Goal: Task Accomplishment & Management: Manage account settings

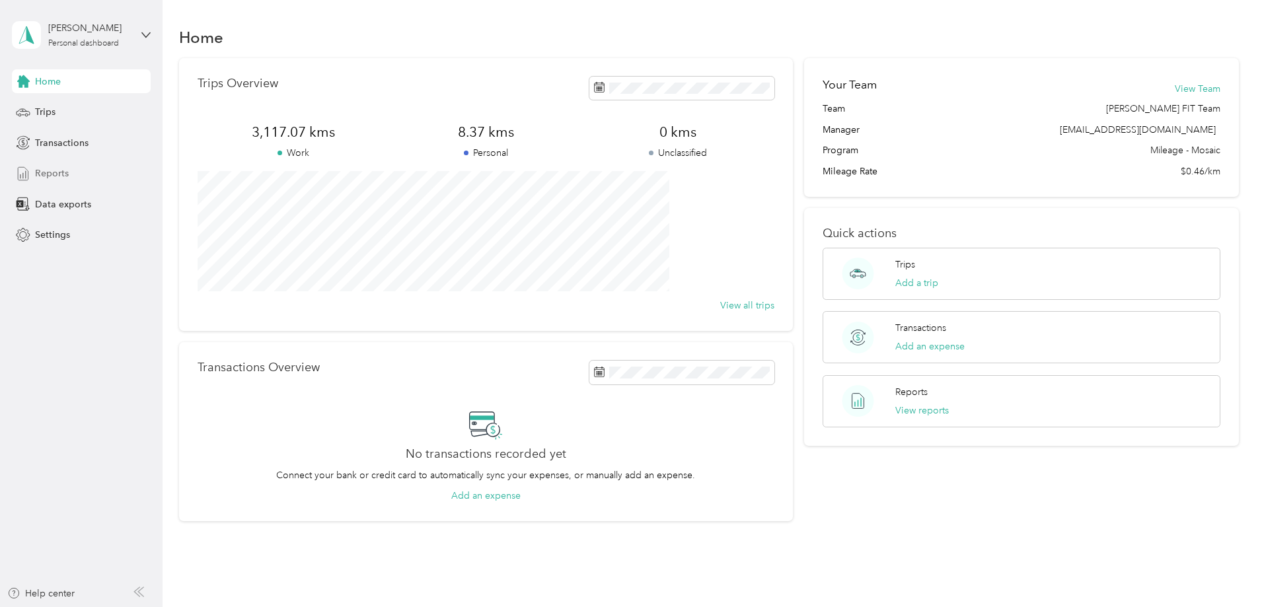
click at [56, 178] on span "Reports" at bounding box center [52, 174] width 34 height 14
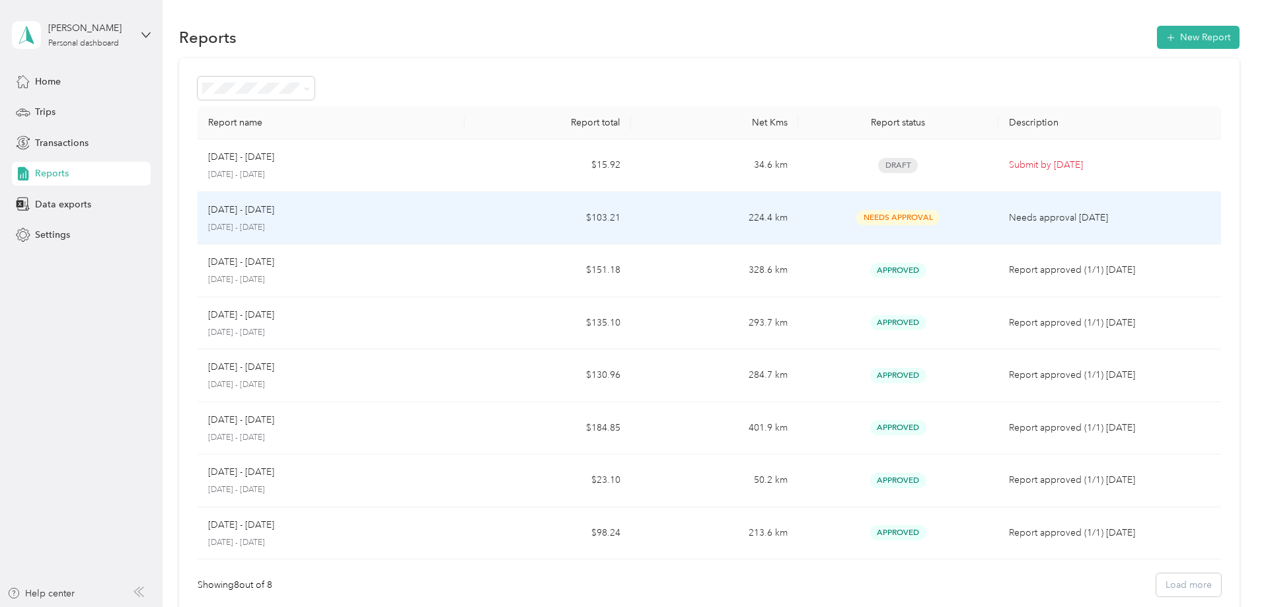
click at [337, 225] on p "[DATE] - [DATE]" at bounding box center [331, 228] width 246 height 12
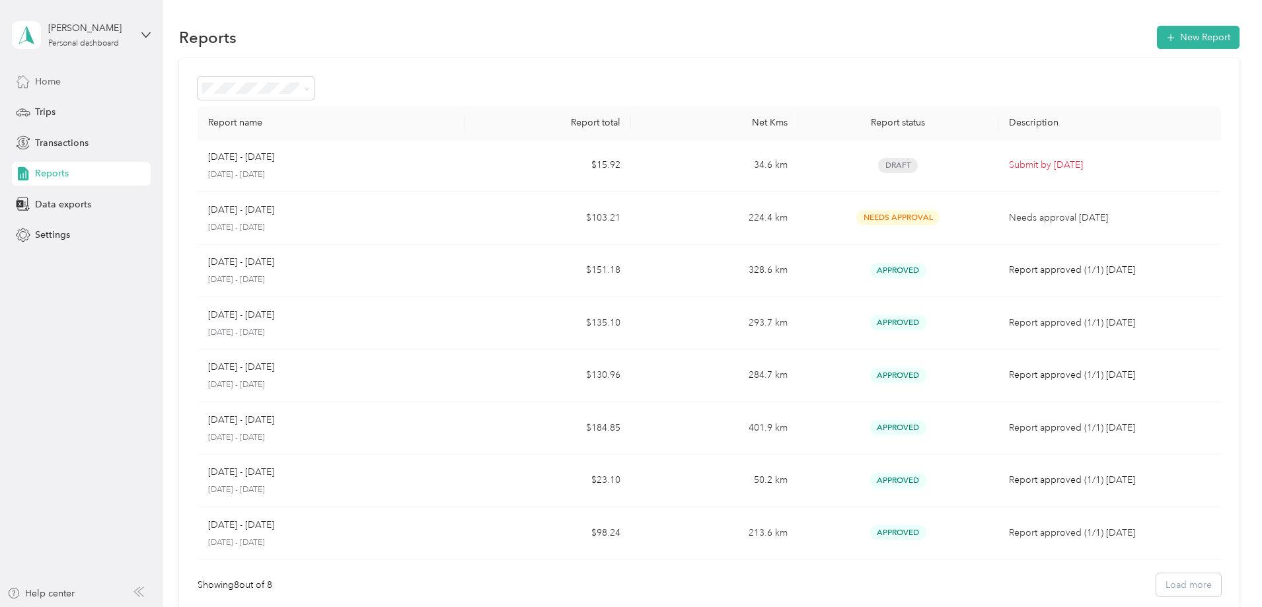
click at [32, 87] on div "Home" at bounding box center [81, 81] width 139 height 24
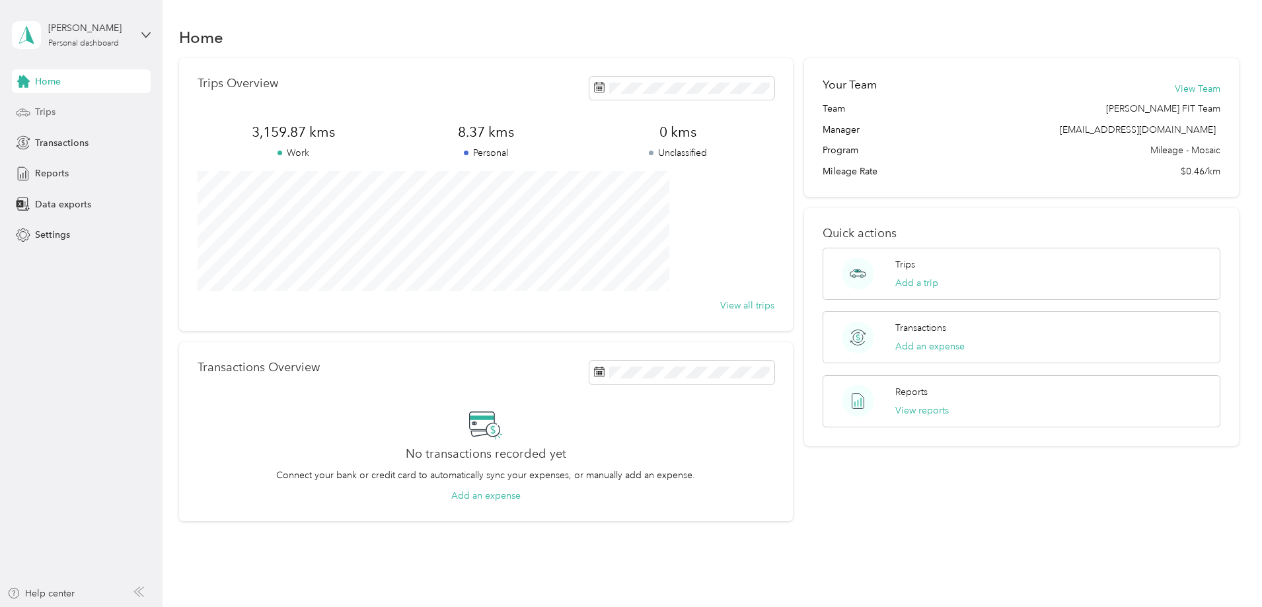
click at [49, 113] on span "Trips" at bounding box center [45, 112] width 20 height 14
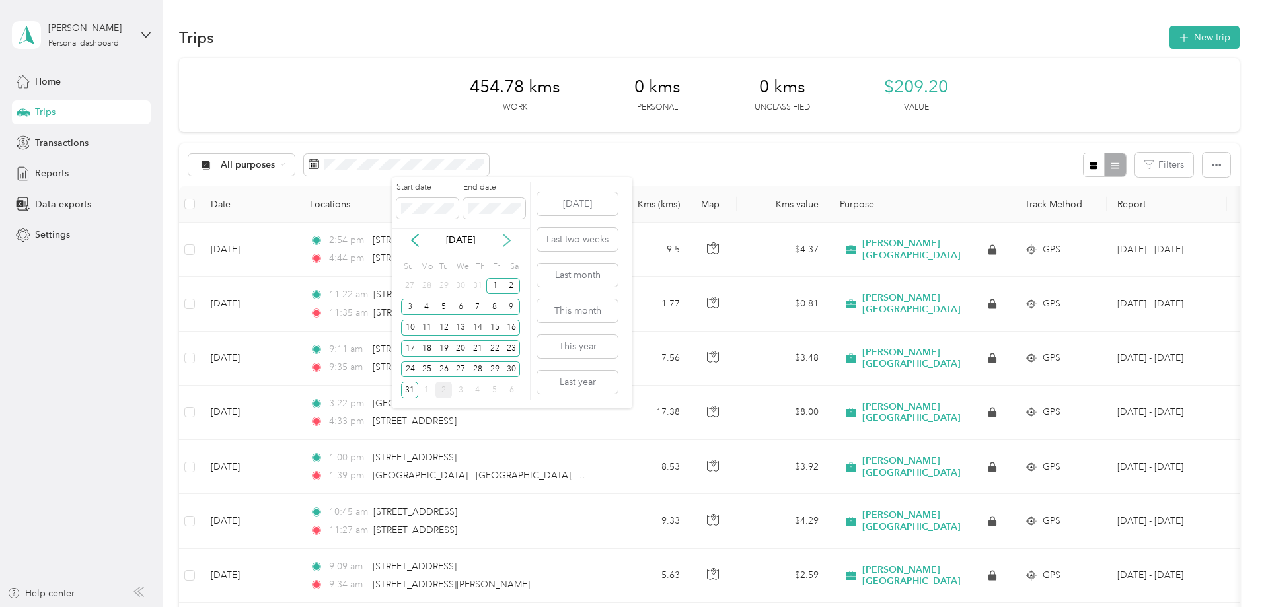
click at [506, 240] on icon at bounding box center [506, 240] width 13 height 13
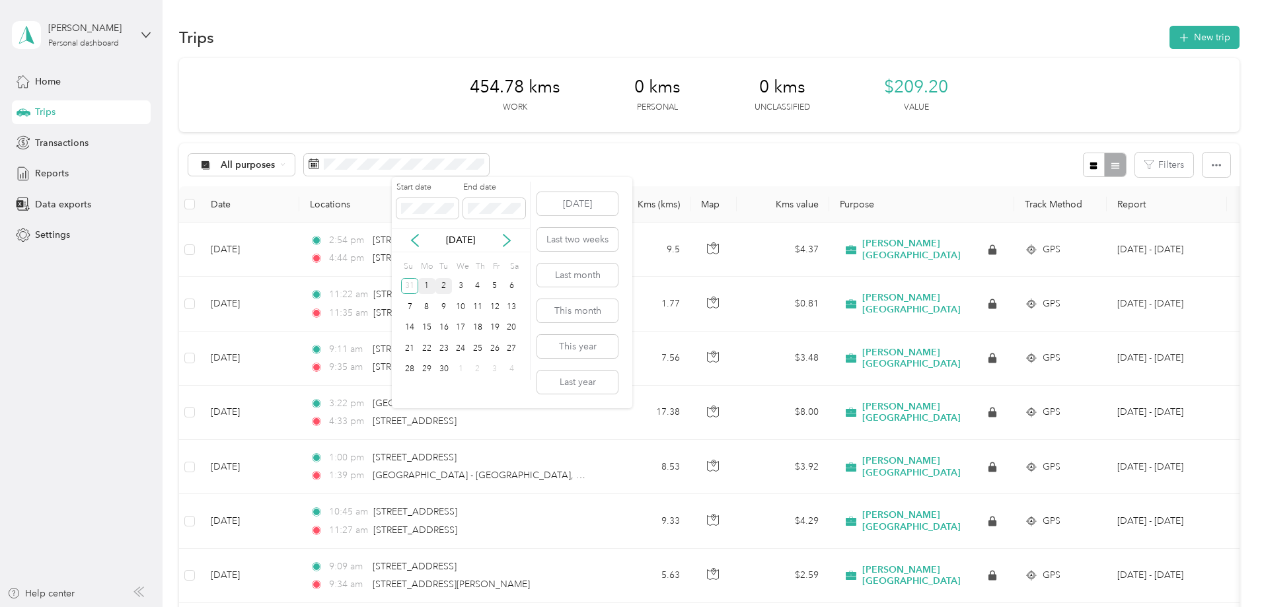
click at [428, 282] on div "1" at bounding box center [426, 286] width 17 height 17
click at [426, 290] on div "1" at bounding box center [426, 286] width 17 height 17
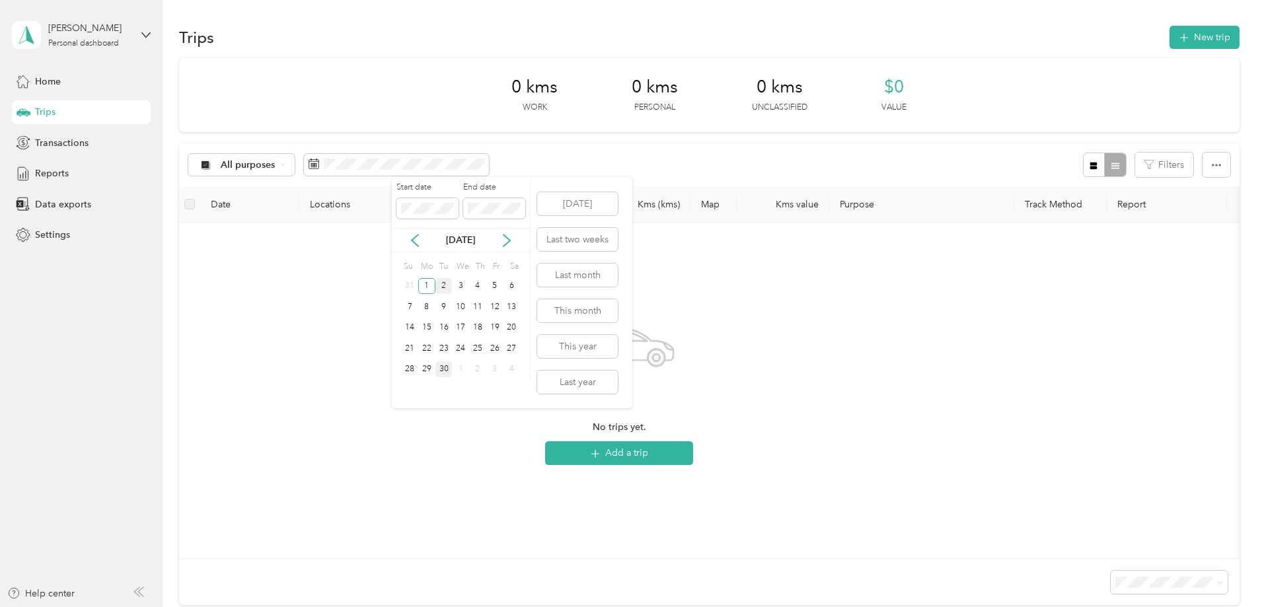
click at [445, 372] on div "30" at bounding box center [443, 369] width 17 height 17
click at [50, 117] on span "Trips" at bounding box center [45, 112] width 20 height 14
click at [63, 81] on div "Home" at bounding box center [81, 81] width 139 height 24
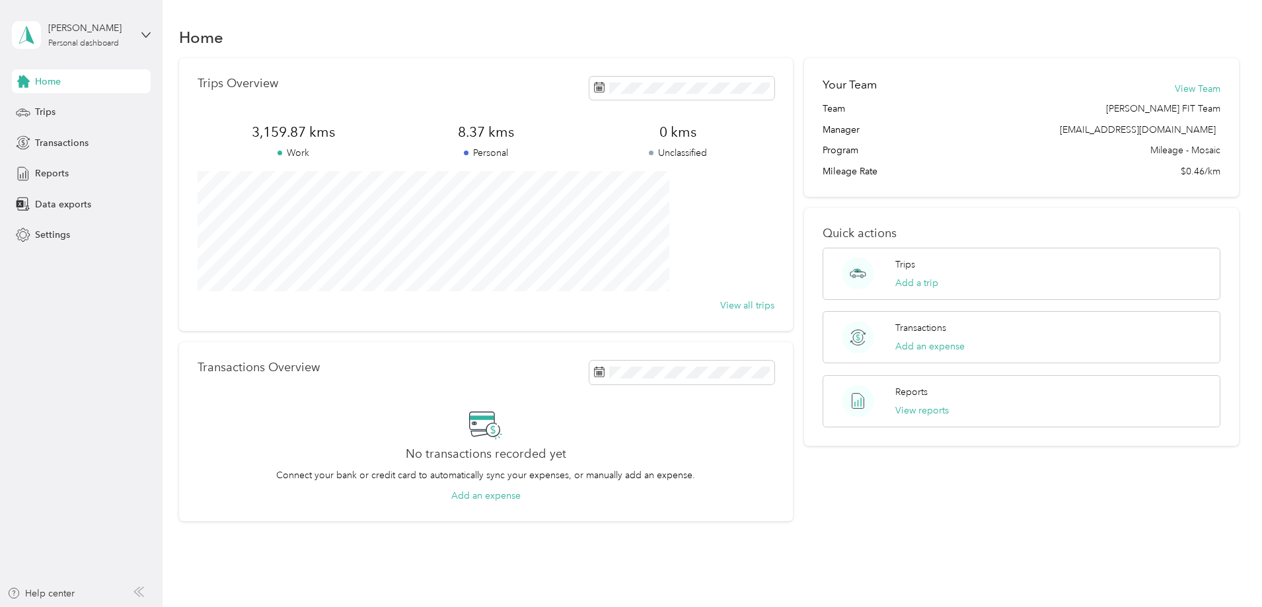
click at [44, 84] on span "Home" at bounding box center [48, 82] width 26 height 14
click at [56, 113] on div "Trips" at bounding box center [81, 112] width 139 height 24
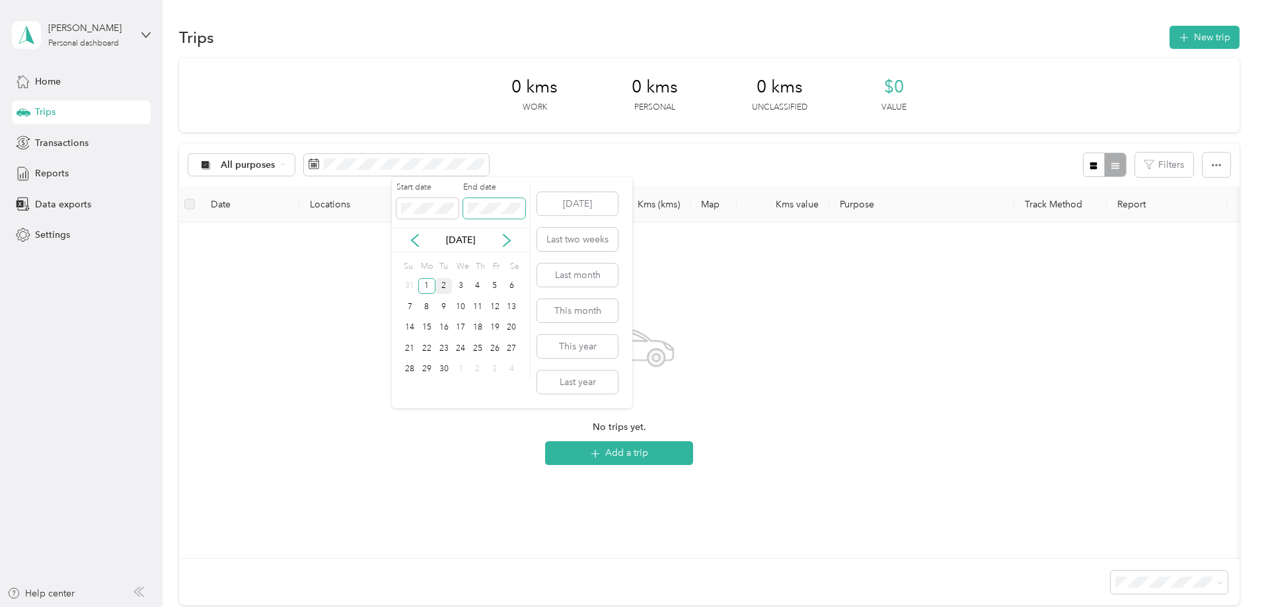
click at [514, 200] on span at bounding box center [494, 208] width 62 height 21
click at [444, 371] on div "30" at bounding box center [443, 369] width 17 height 17
click at [411, 241] on icon at bounding box center [414, 240] width 13 height 13
click at [426, 390] on div "1" at bounding box center [426, 390] width 17 height 17
click at [506, 237] on icon at bounding box center [506, 241] width 7 height 12
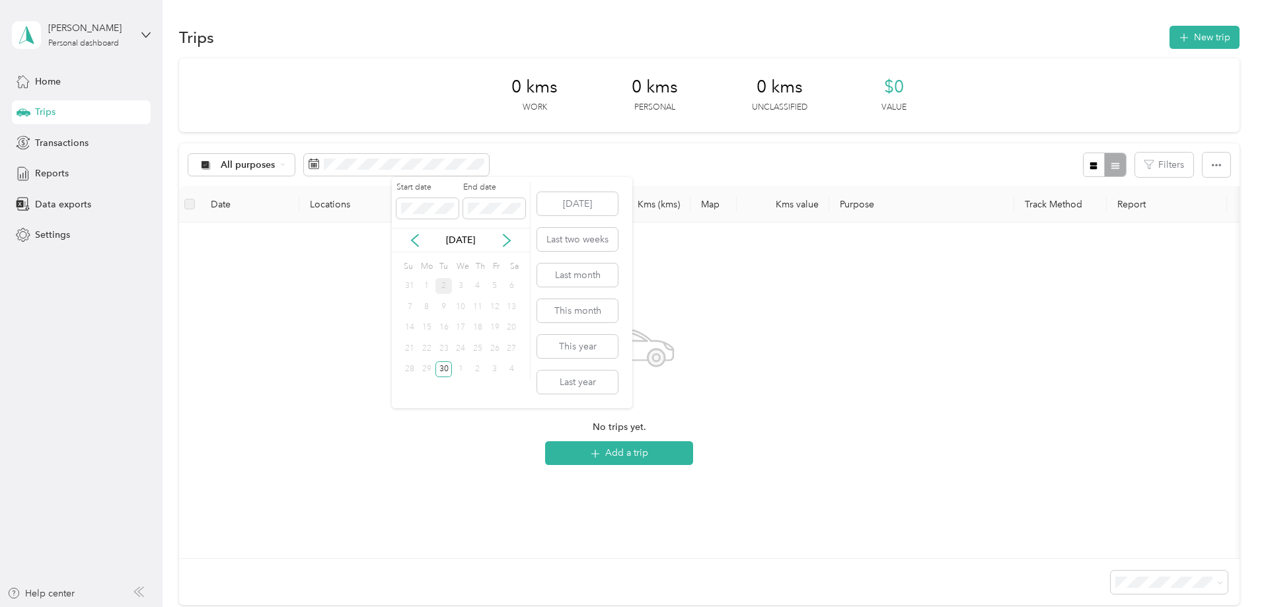
click at [426, 287] on div "1" at bounding box center [426, 286] width 17 height 17
click at [428, 283] on div "1" at bounding box center [426, 286] width 17 height 17
click at [443, 373] on div "30" at bounding box center [443, 369] width 17 height 17
click at [428, 285] on div "1" at bounding box center [426, 286] width 17 height 17
click at [447, 369] on div "30" at bounding box center [443, 369] width 17 height 17
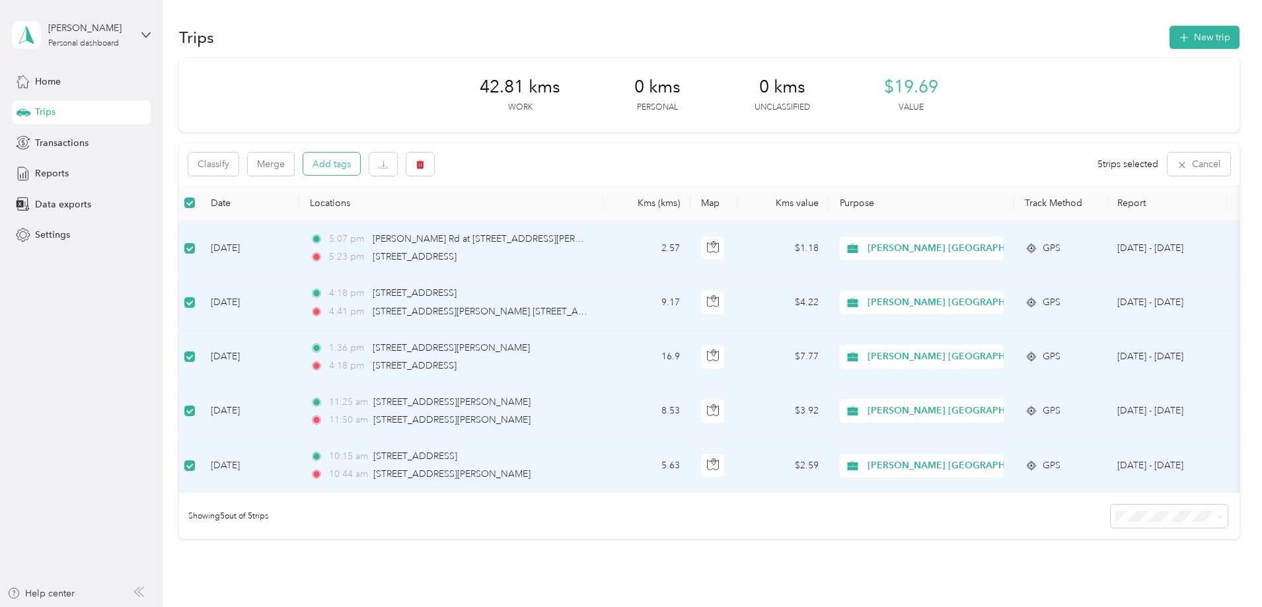
click at [360, 167] on button "Add tags" at bounding box center [331, 164] width 57 height 22
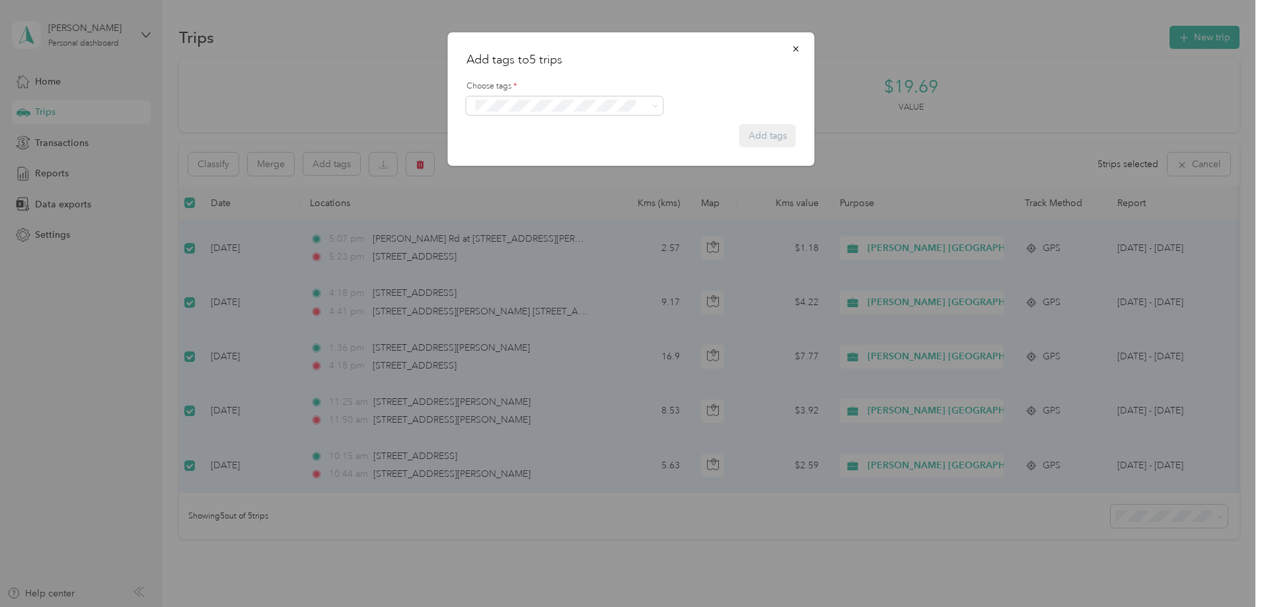
click at [511, 154] on button "Fit [PERSON_NAME] Team" at bounding box center [534, 155] width 116 height 17
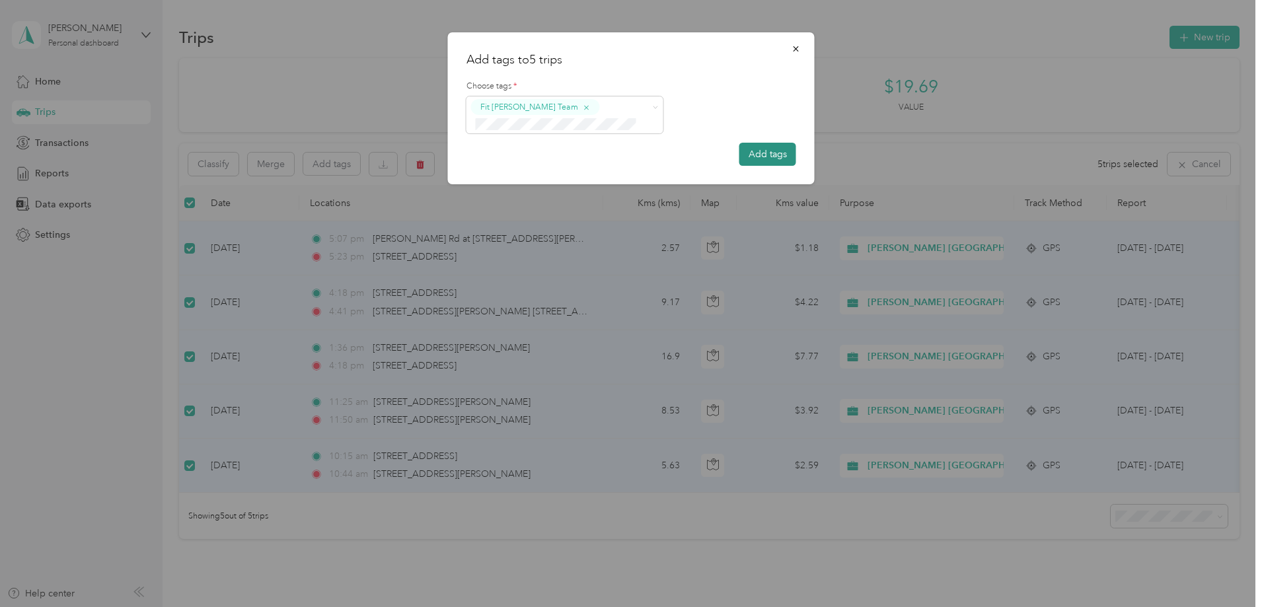
click at [764, 155] on button "Add tags" at bounding box center [767, 154] width 57 height 23
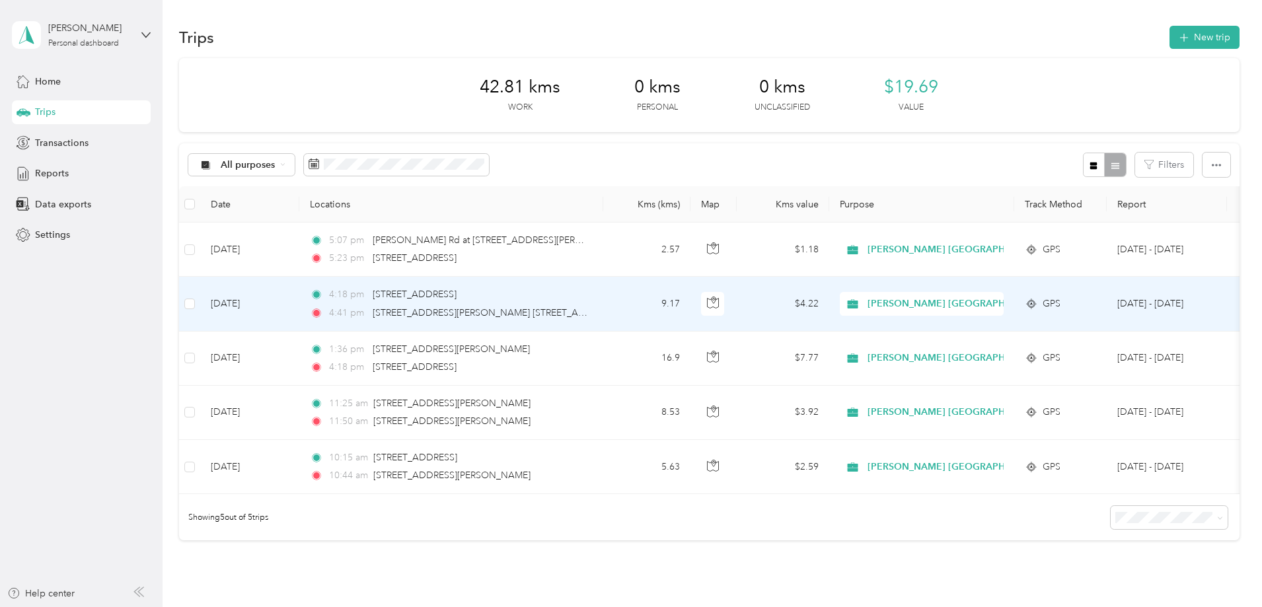
click at [690, 302] on td "9.17" at bounding box center [646, 304] width 87 height 54
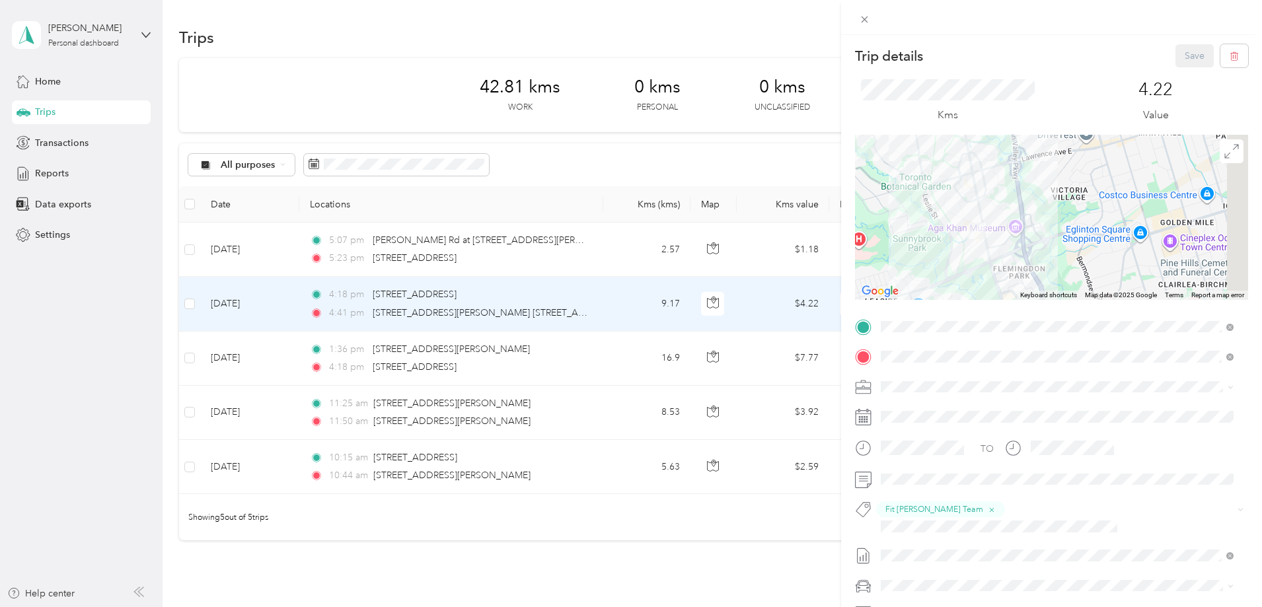
drag, startPoint x: 978, startPoint y: 252, endPoint x: 904, endPoint y: 239, distance: 75.2
click at [904, 239] on div at bounding box center [1051, 217] width 393 height 165
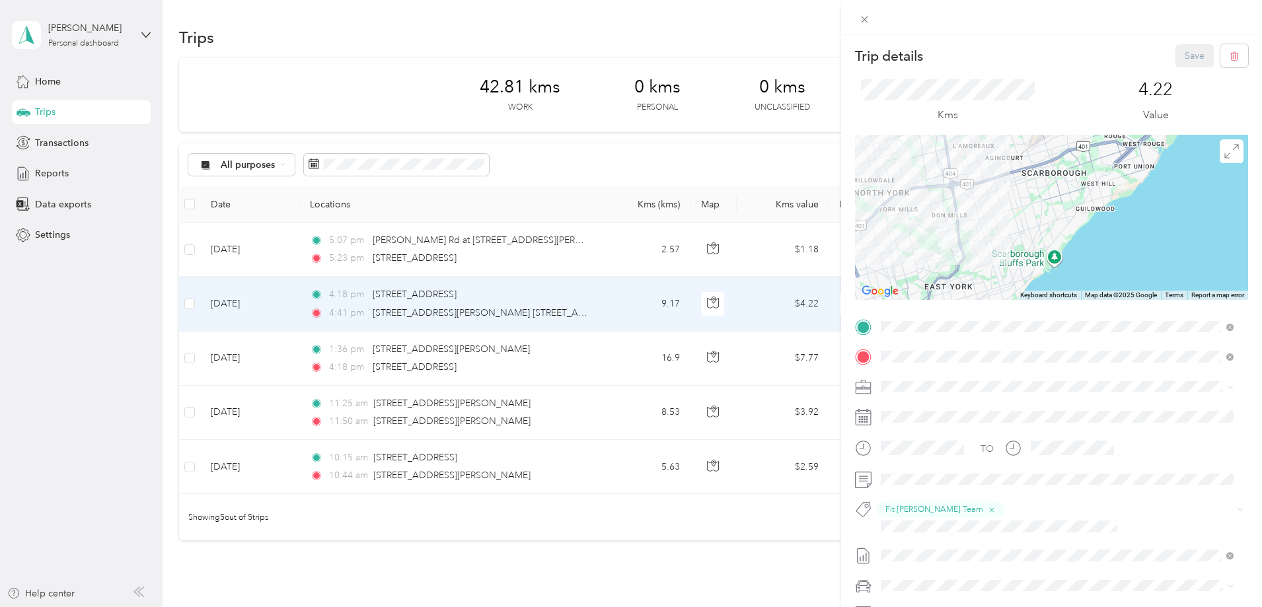
click at [710, 252] on div "Trip details Save This trip cannot be edited because it is either under review,…" at bounding box center [631, 303] width 1262 height 607
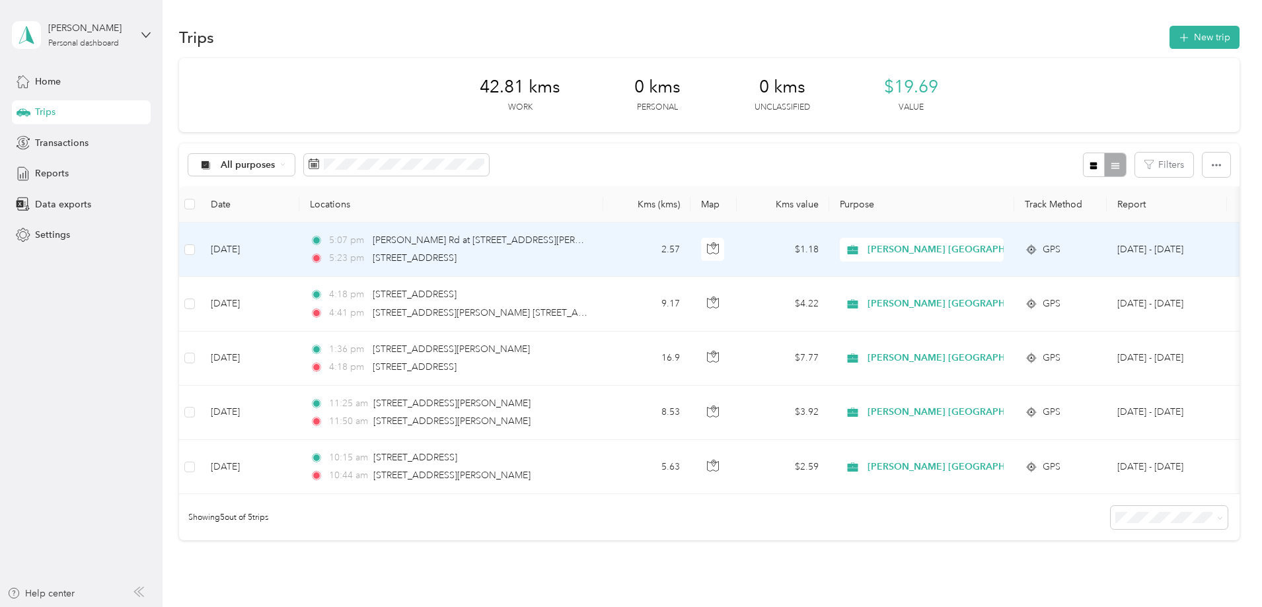
click at [690, 252] on td "2.57" at bounding box center [646, 250] width 87 height 54
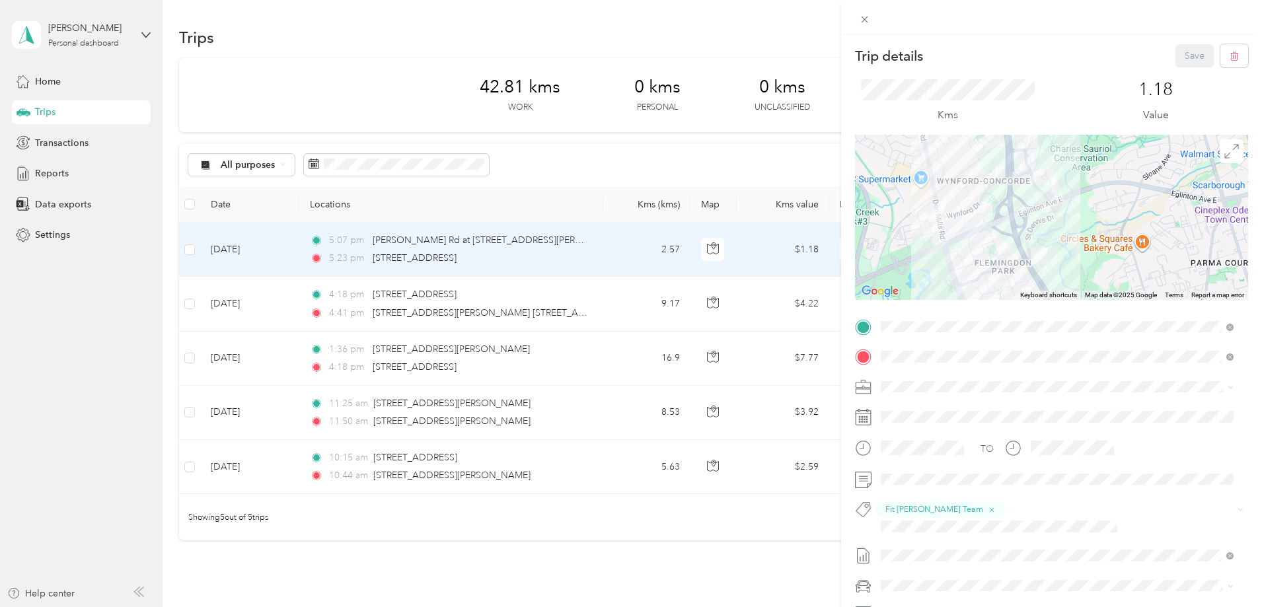
drag, startPoint x: 958, startPoint y: 237, endPoint x: 897, endPoint y: 240, distance: 60.8
click at [897, 240] on div at bounding box center [1051, 217] width 393 height 165
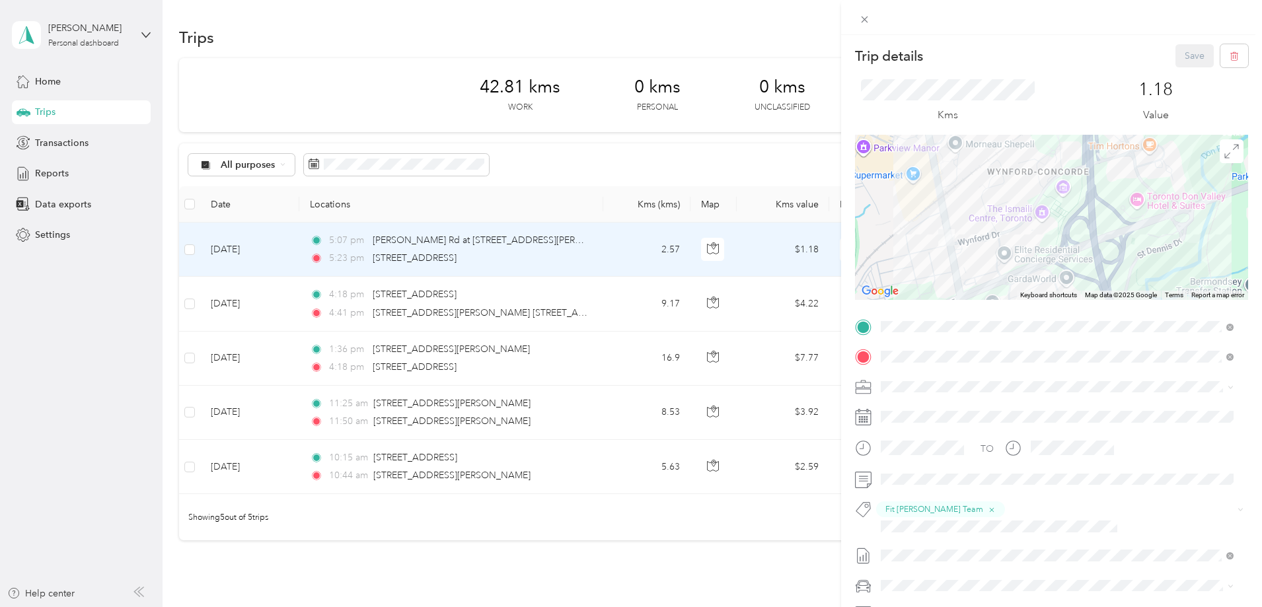
drag, startPoint x: 999, startPoint y: 172, endPoint x: 910, endPoint y: 261, distance: 125.2
click at [910, 261] on div at bounding box center [1051, 217] width 393 height 165
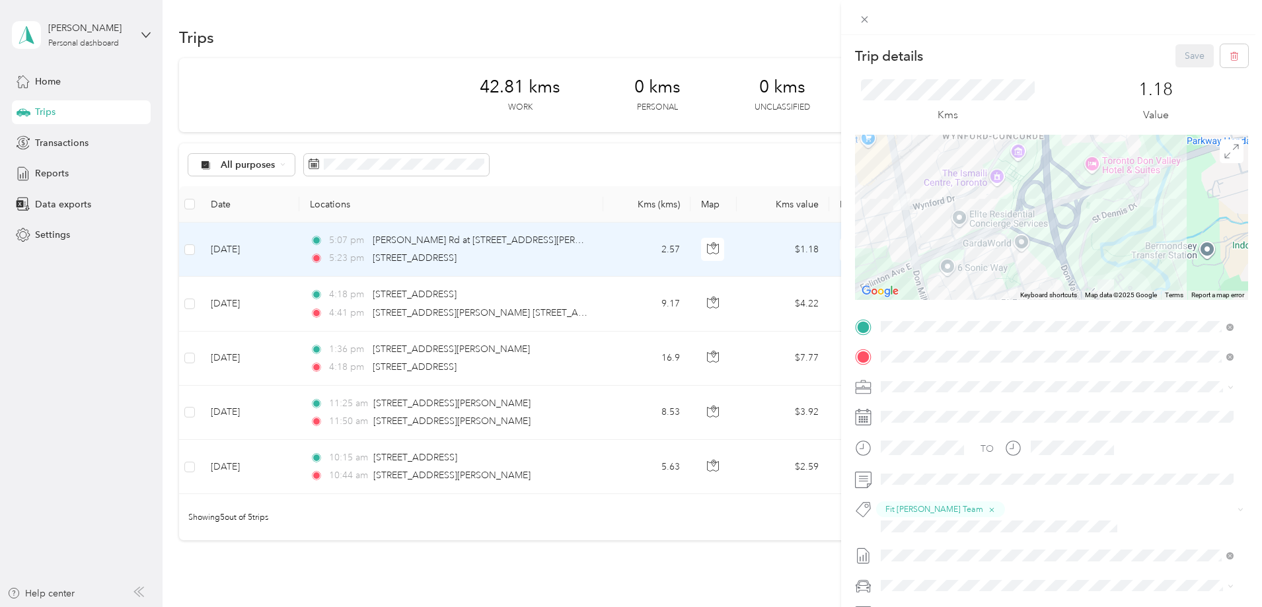
drag, startPoint x: 955, startPoint y: 273, endPoint x: 908, endPoint y: 237, distance: 59.5
click at [908, 237] on div at bounding box center [1051, 217] width 393 height 165
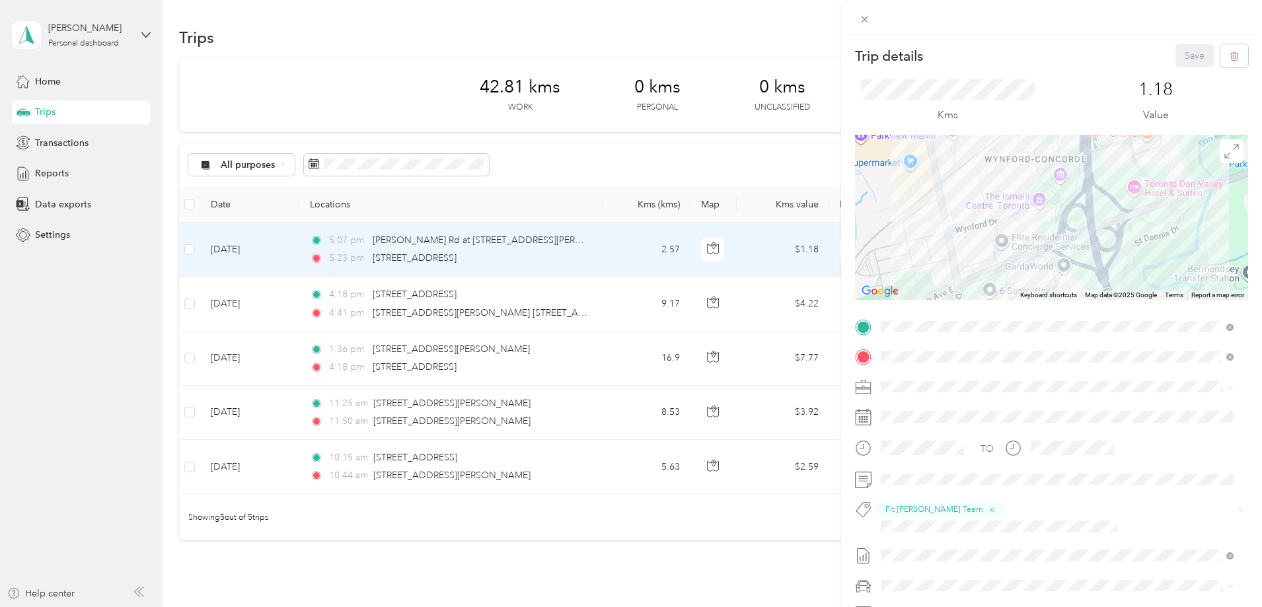
drag, startPoint x: 883, startPoint y: 219, endPoint x: 926, endPoint y: 249, distance: 53.2
click at [926, 249] on div at bounding box center [1051, 217] width 393 height 165
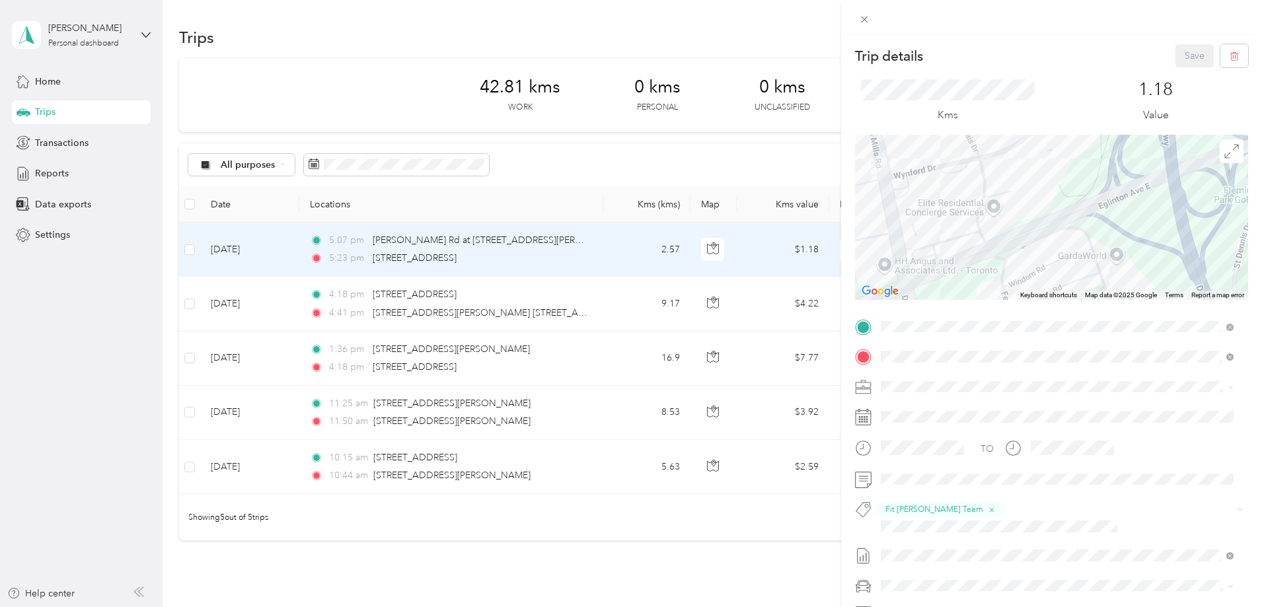
drag, startPoint x: 1004, startPoint y: 253, endPoint x: 963, endPoint y: 252, distance: 41.0
click at [963, 252] on div at bounding box center [1051, 217] width 393 height 165
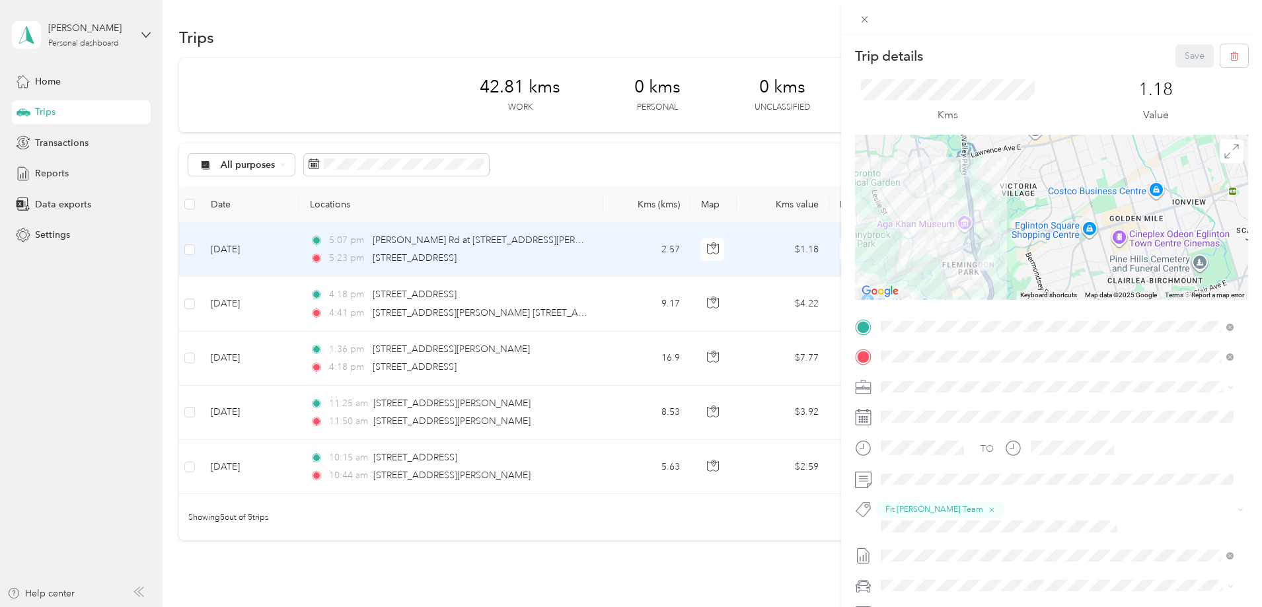
drag, startPoint x: 988, startPoint y: 245, endPoint x: 895, endPoint y: 268, distance: 96.5
click at [895, 268] on div at bounding box center [1051, 217] width 393 height 165
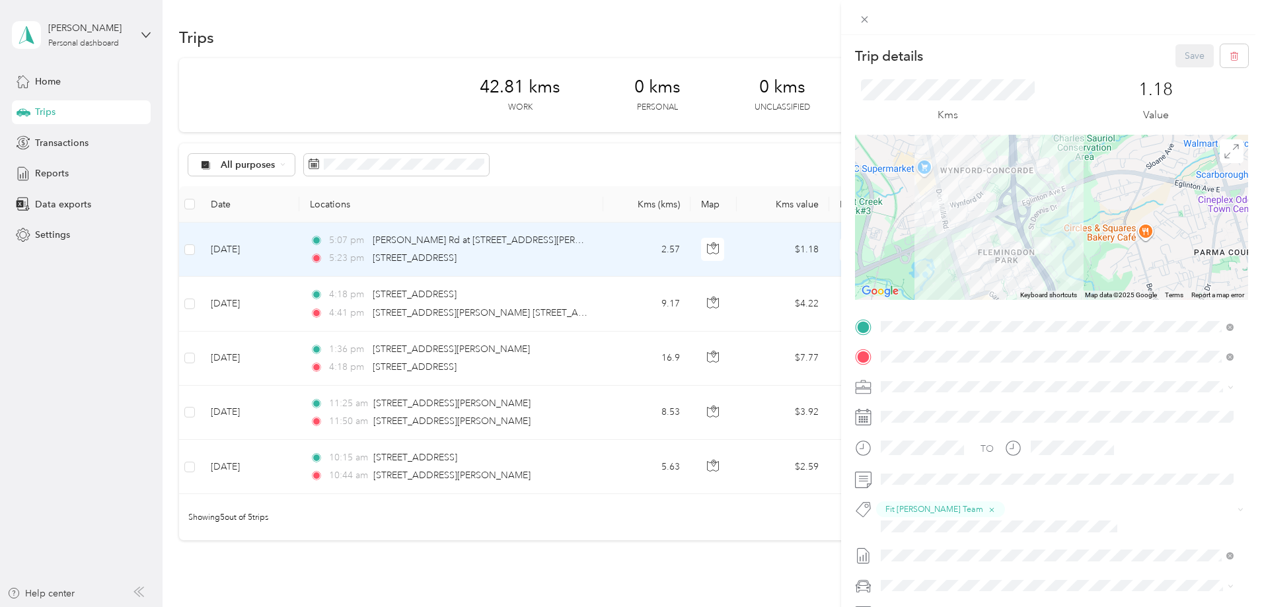
drag, startPoint x: 933, startPoint y: 236, endPoint x: 884, endPoint y: 229, distance: 49.3
click at [884, 229] on div at bounding box center [1051, 217] width 393 height 165
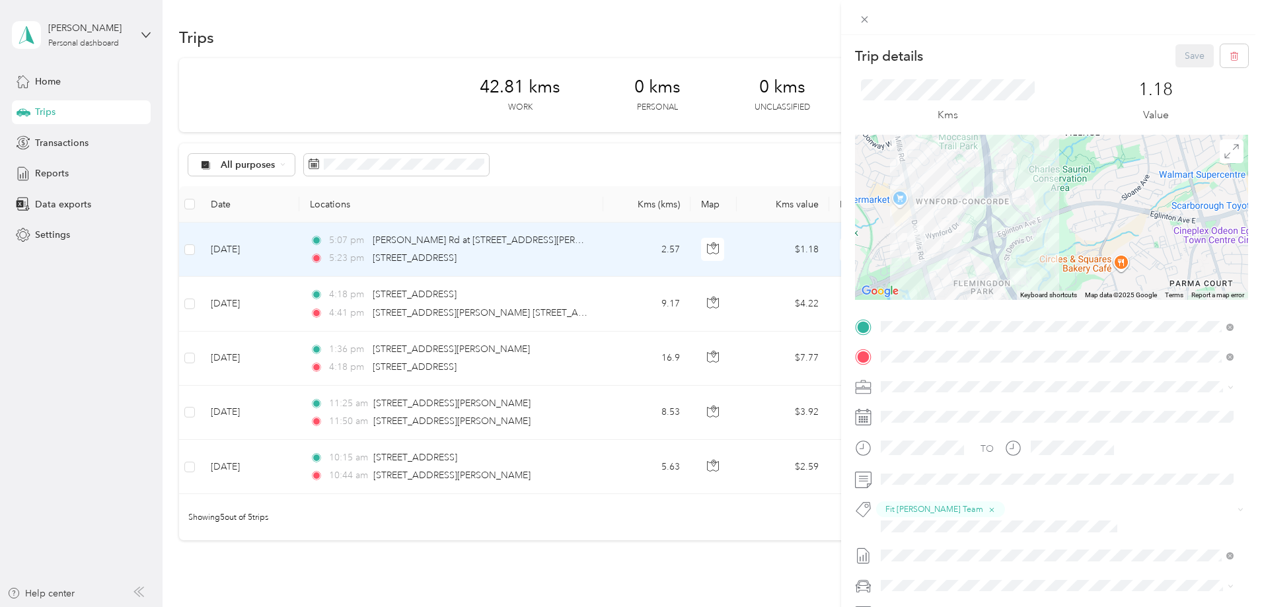
drag, startPoint x: 926, startPoint y: 175, endPoint x: 897, endPoint y: 262, distance: 91.9
click at [897, 262] on div at bounding box center [1051, 217] width 393 height 165
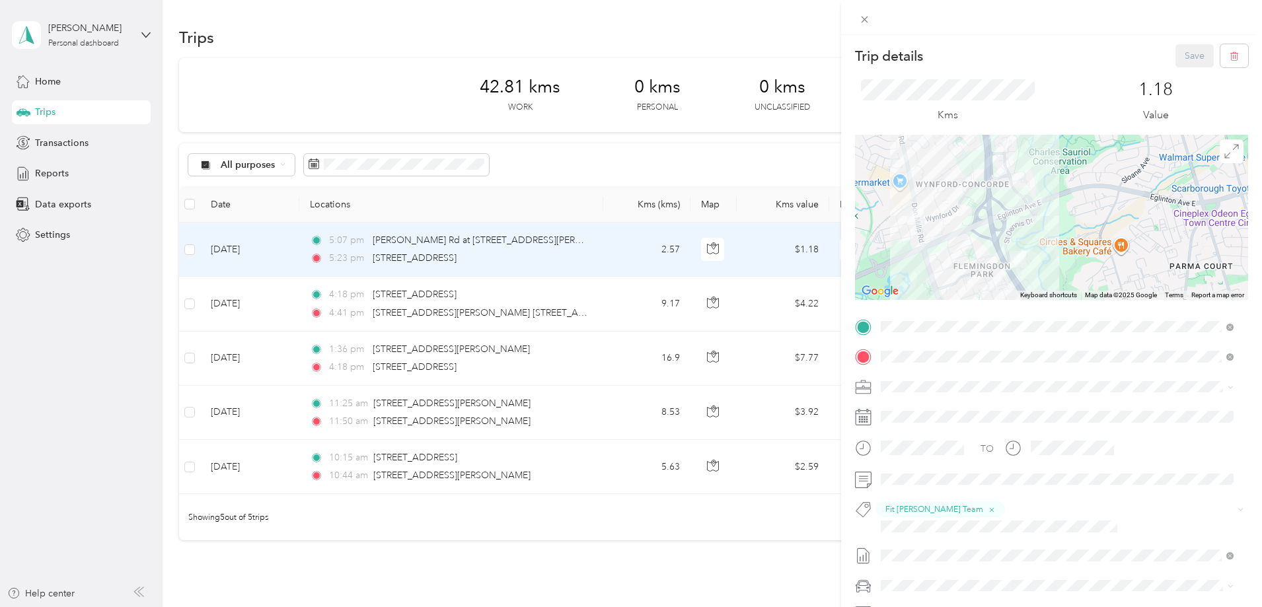
drag, startPoint x: 904, startPoint y: 261, endPoint x: 872, endPoint y: 258, distance: 31.8
click at [872, 258] on div at bounding box center [1051, 217] width 393 height 165
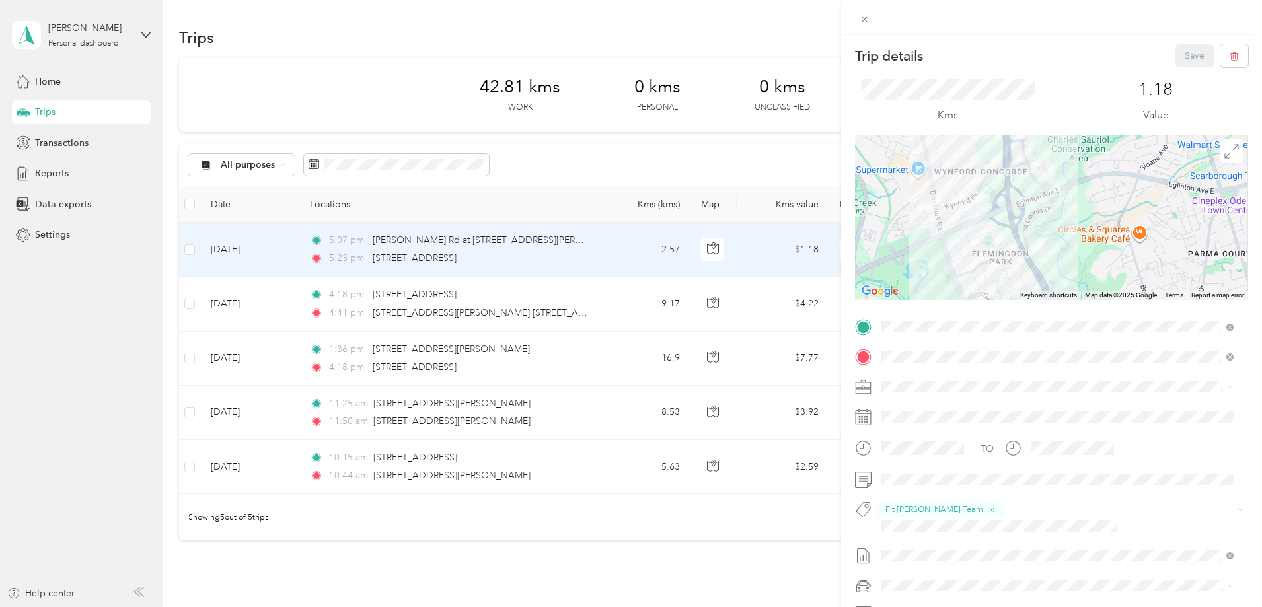
drag, startPoint x: 913, startPoint y: 286, endPoint x: 901, endPoint y: 221, distance: 65.8
click at [901, 221] on div at bounding box center [1051, 217] width 393 height 165
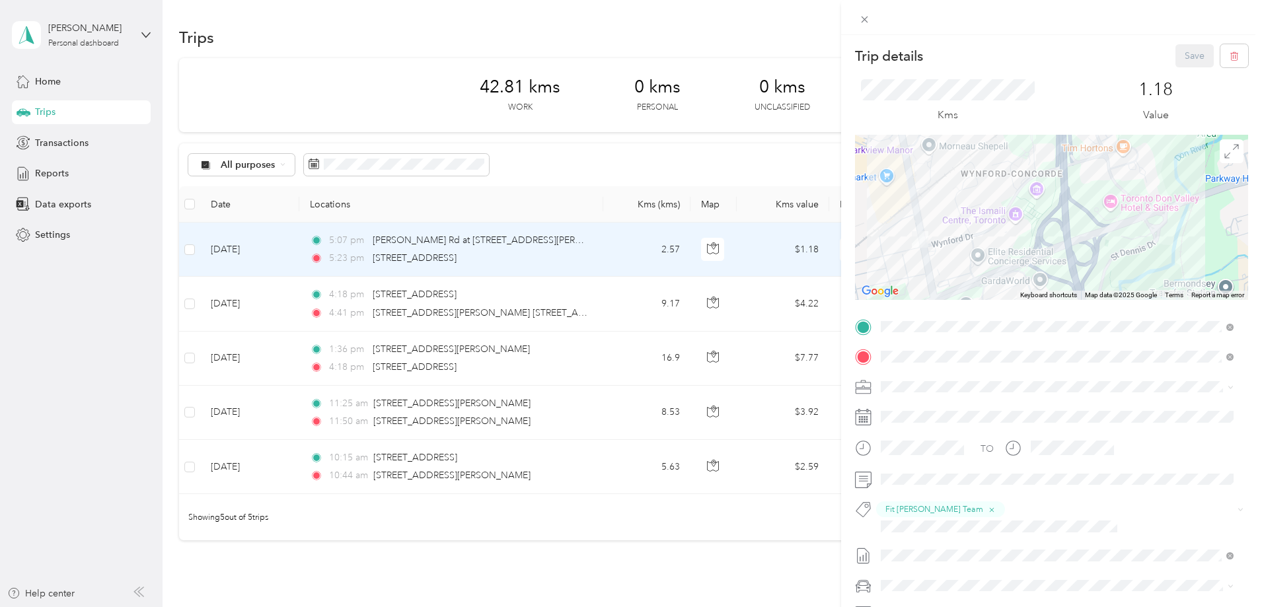
drag, startPoint x: 928, startPoint y: 199, endPoint x: 889, endPoint y: 265, distance: 76.4
click at [889, 265] on div at bounding box center [1051, 217] width 393 height 165
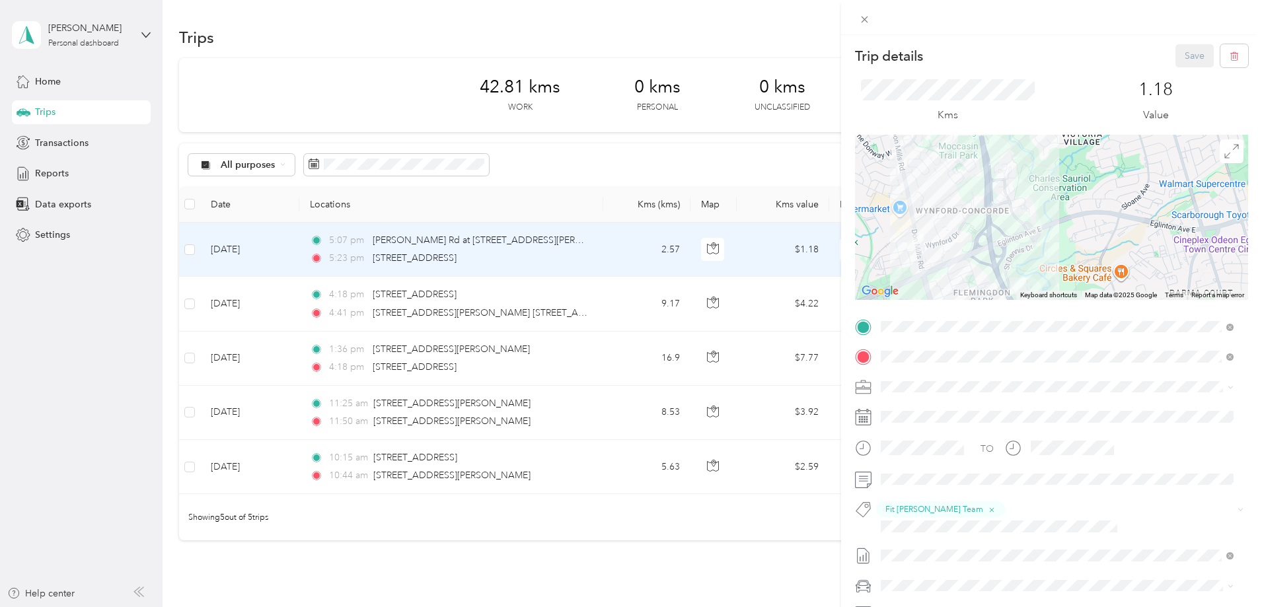
click at [278, 248] on div "Trip details Save This trip cannot be edited because it is either under review,…" at bounding box center [631, 303] width 1262 height 607
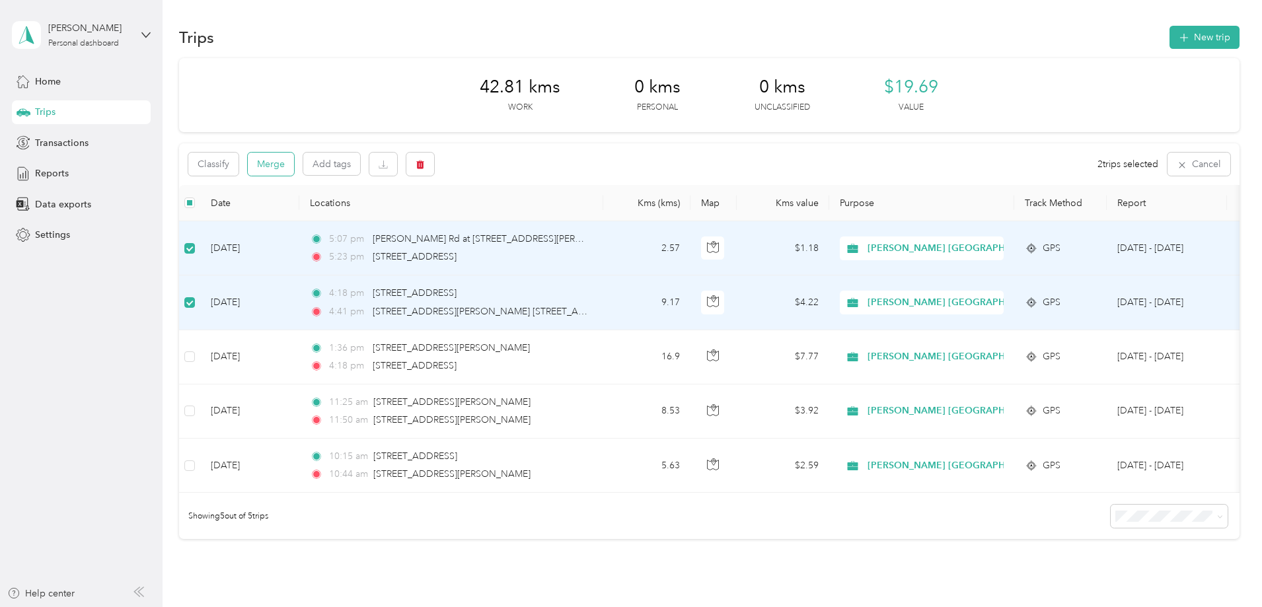
click at [294, 161] on button "Merge" at bounding box center [271, 164] width 46 height 23
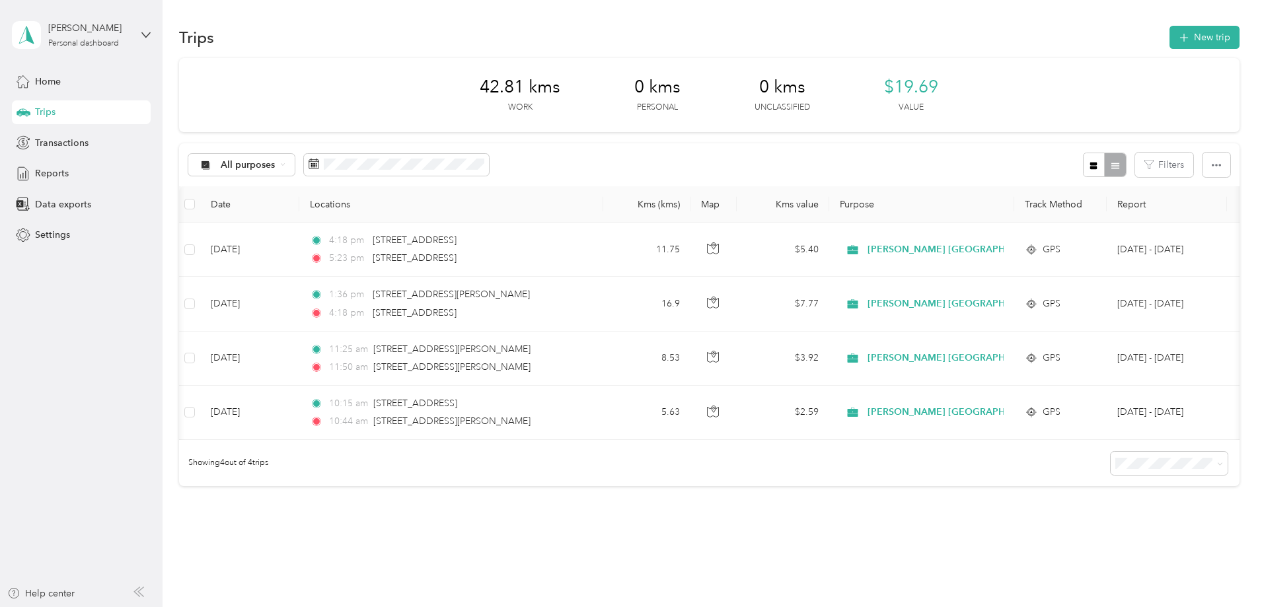
scroll to position [0, 213]
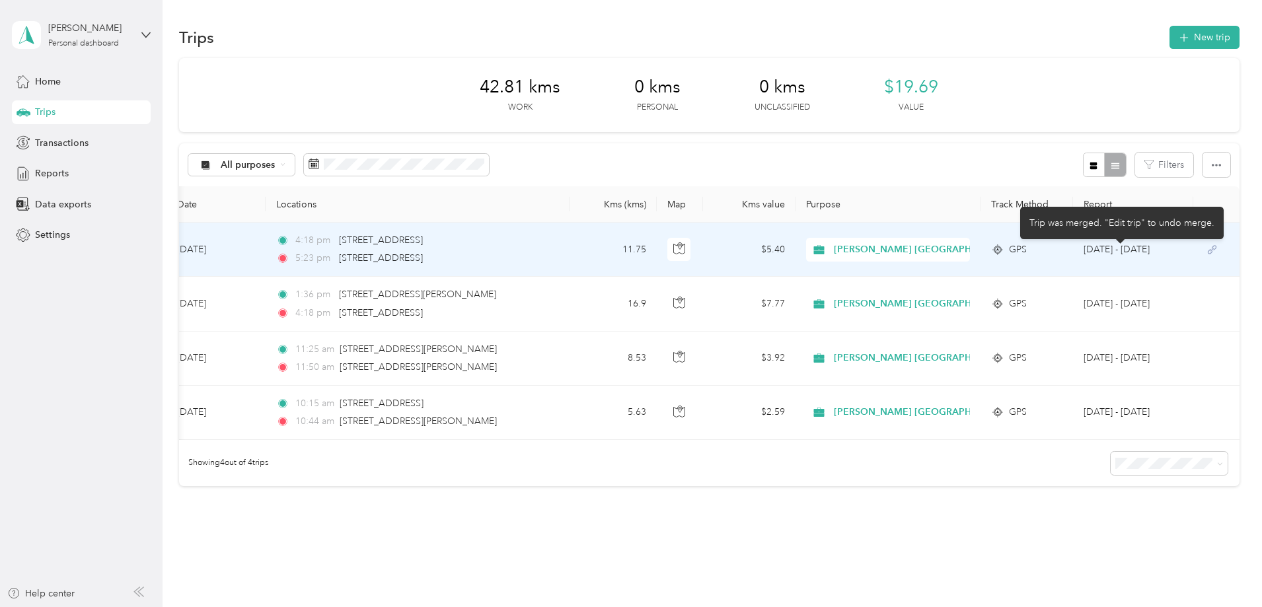
click at [1208, 250] on icon at bounding box center [1212, 250] width 9 height 9
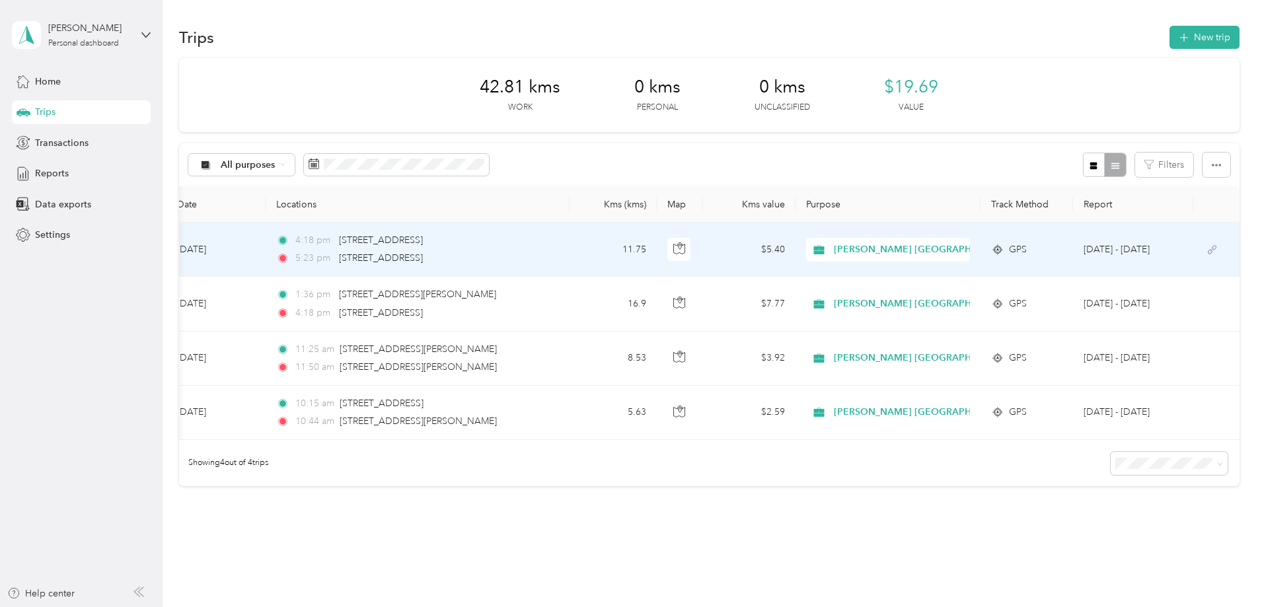
click at [981, 261] on td "GPS" at bounding box center [1027, 250] width 93 height 54
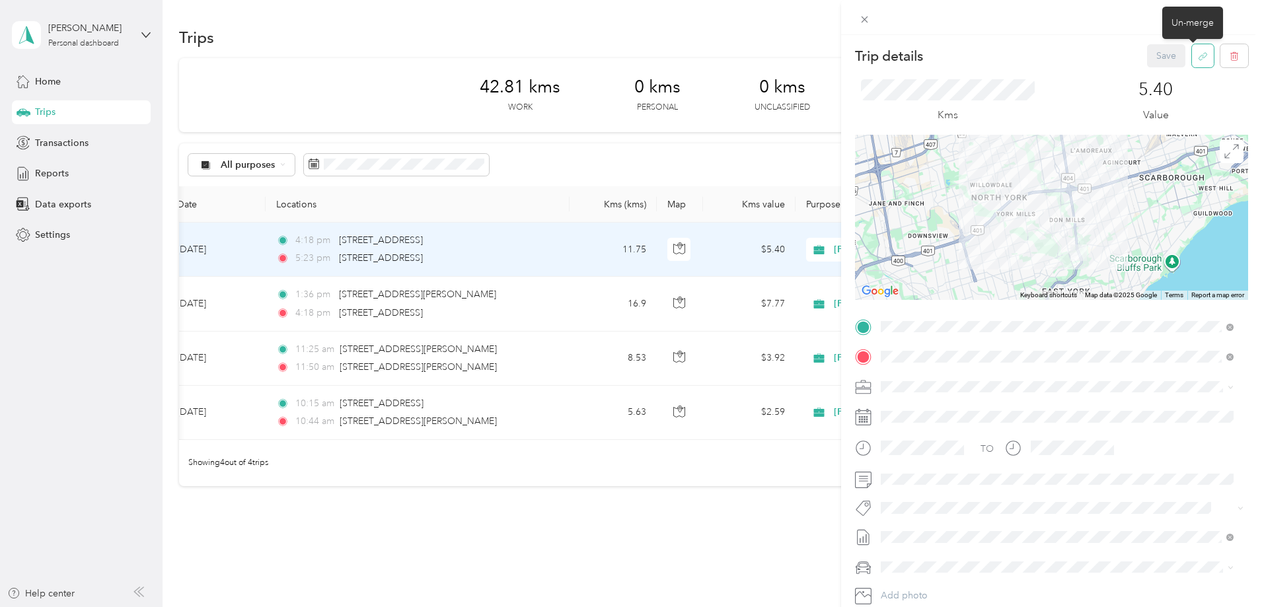
click at [1198, 56] on icon "button" at bounding box center [1203, 57] width 10 height 10
click at [1158, 64] on button "Yes" at bounding box center [1157, 65] width 26 height 21
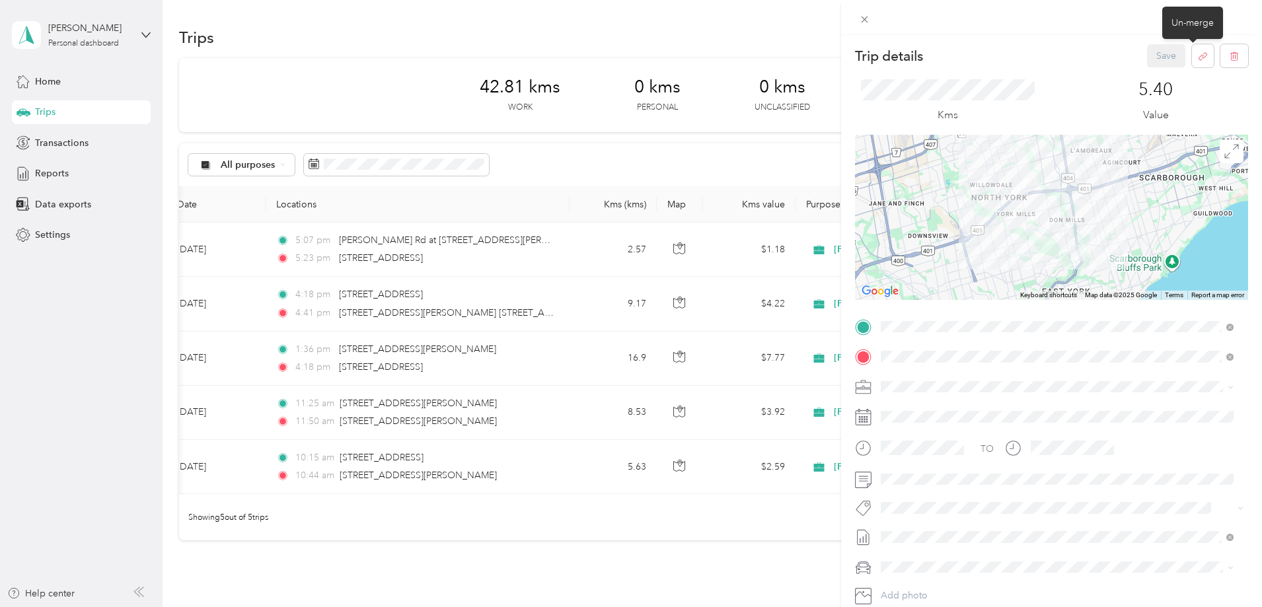
drag, startPoint x: 584, startPoint y: 499, endPoint x: 350, endPoint y: 504, distance: 234.0
click at [350, 504] on div "Trip details Save This trip cannot be edited because it is either under review,…" at bounding box center [631, 303] width 1262 height 607
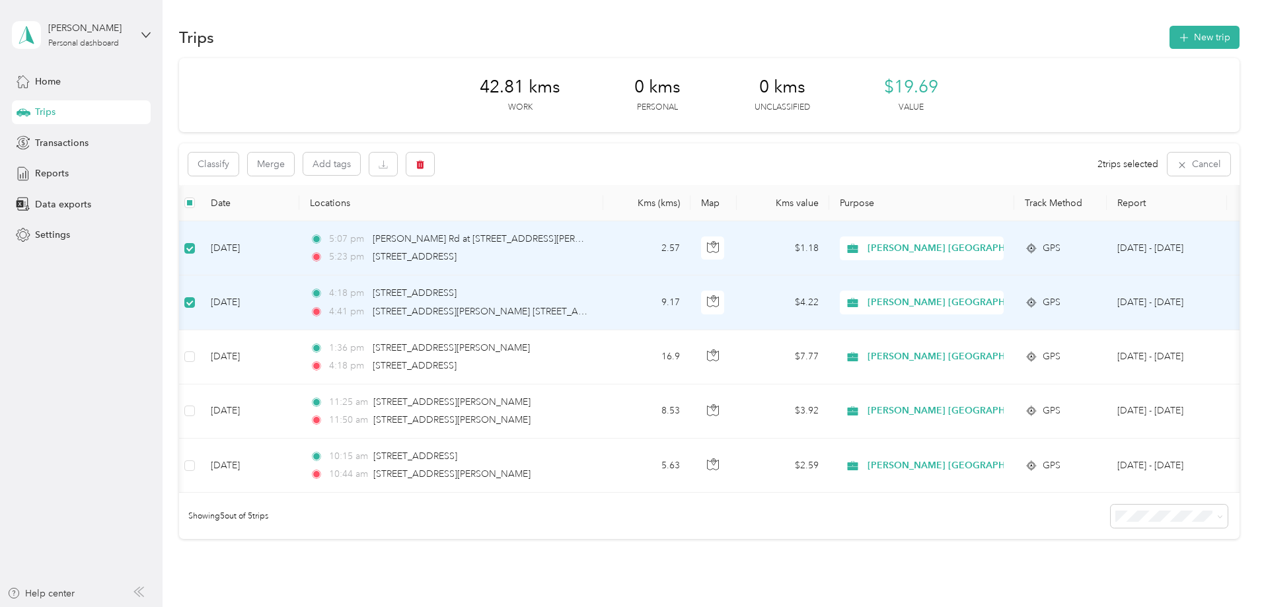
scroll to position [0, 213]
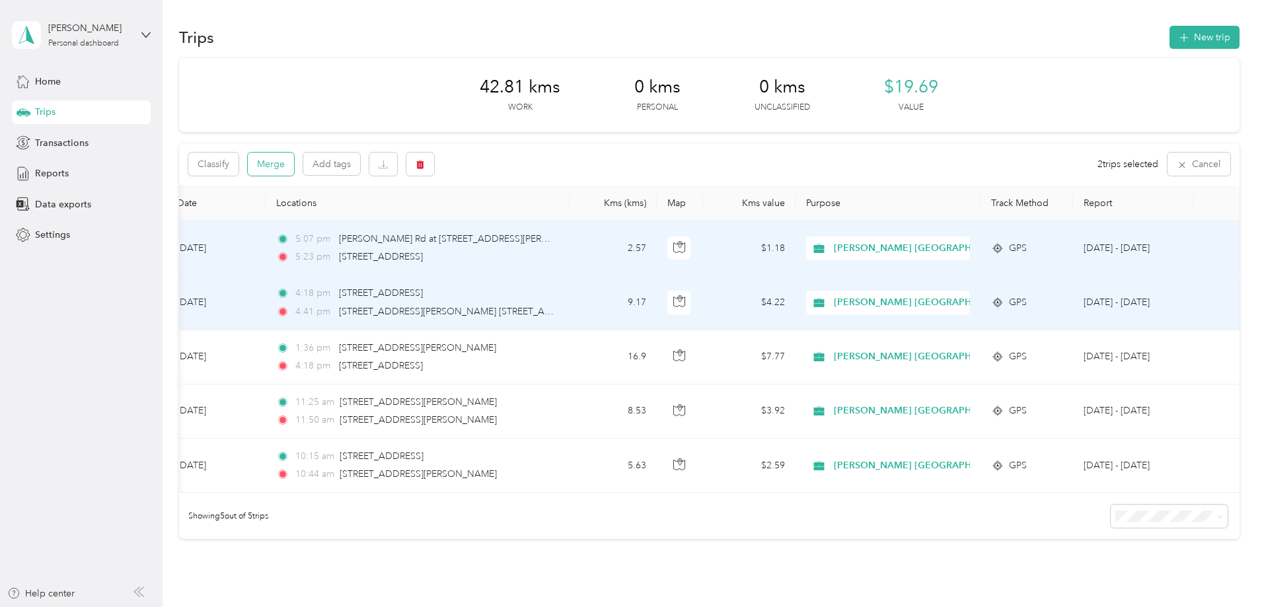
click at [294, 168] on button "Merge" at bounding box center [271, 164] width 46 height 23
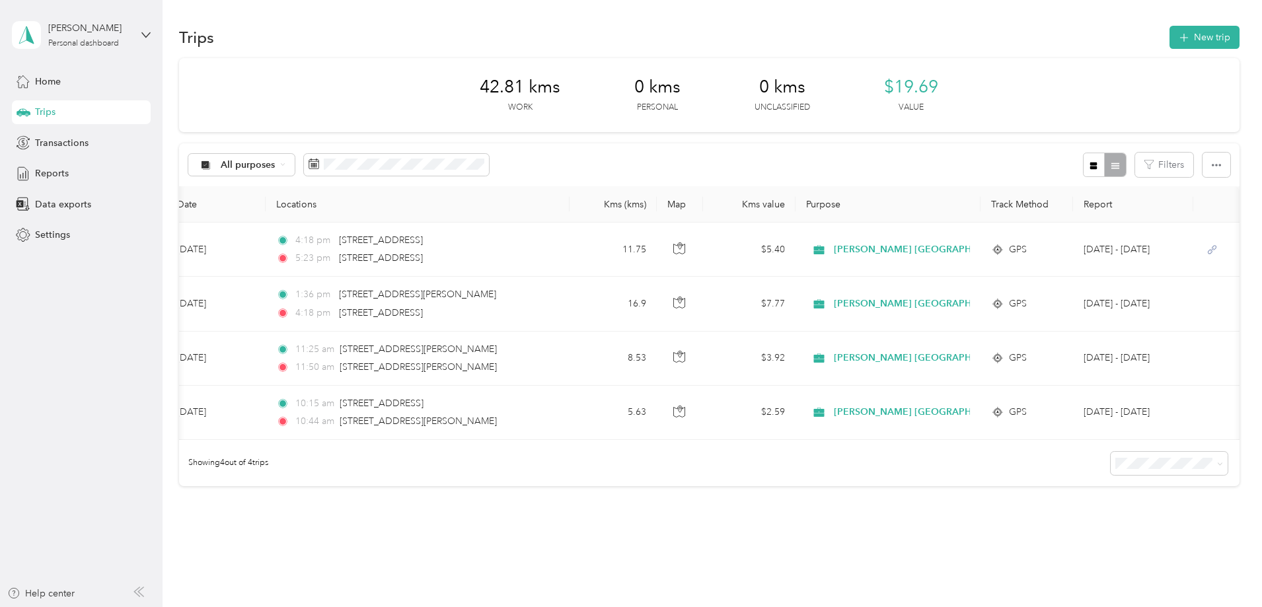
scroll to position [0, 0]
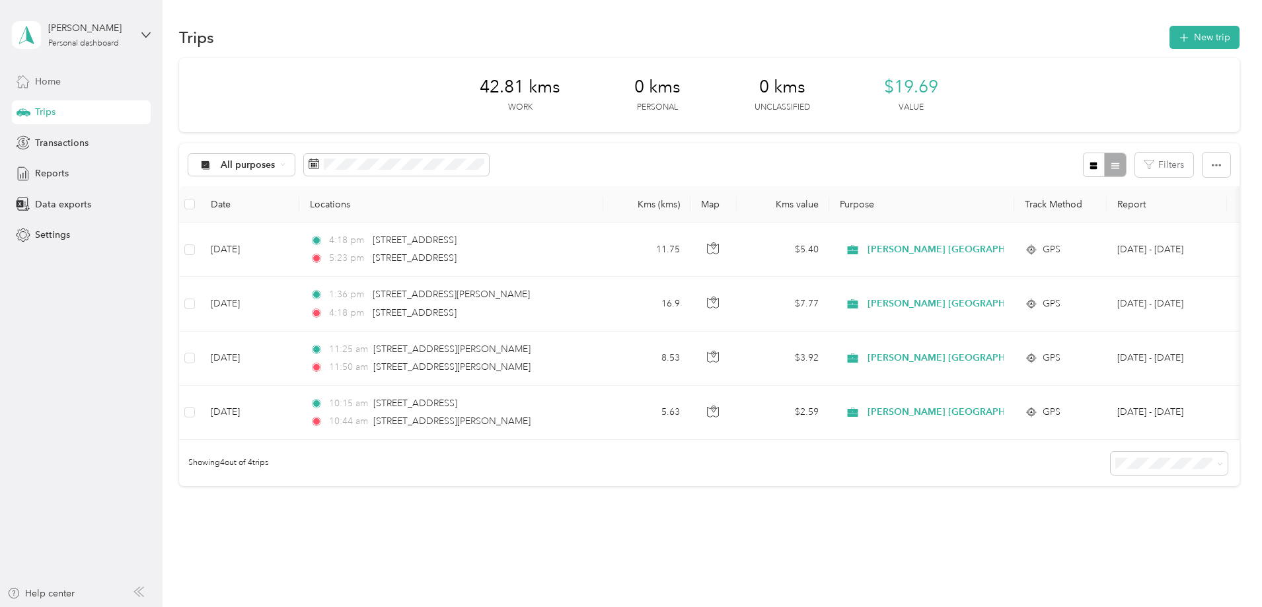
click at [56, 83] on span "Home" at bounding box center [48, 82] width 26 height 14
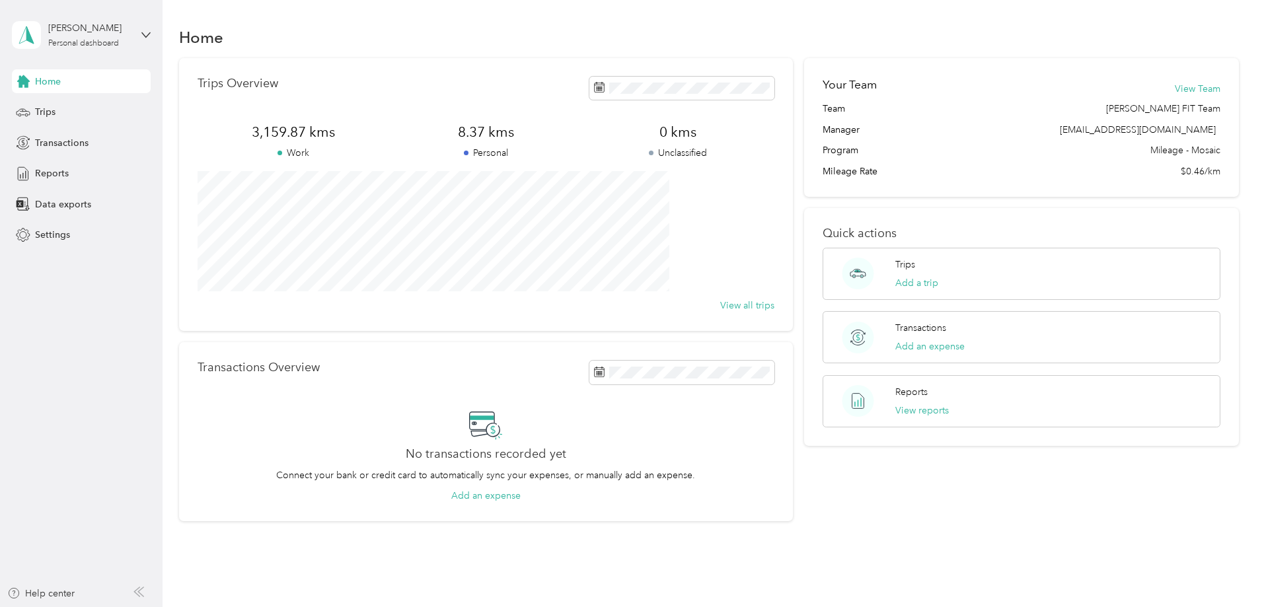
drag, startPoint x: 148, startPoint y: 515, endPoint x: 159, endPoint y: 527, distance: 15.9
drag, startPoint x: 159, startPoint y: 527, endPoint x: 132, endPoint y: 498, distance: 39.3
click at [132, 498] on aside "[PERSON_NAME] Personal dashboard Home Trips Transactions Reports Data exports S…" at bounding box center [81, 303] width 163 height 607
